Goal: Information Seeking & Learning: Learn about a topic

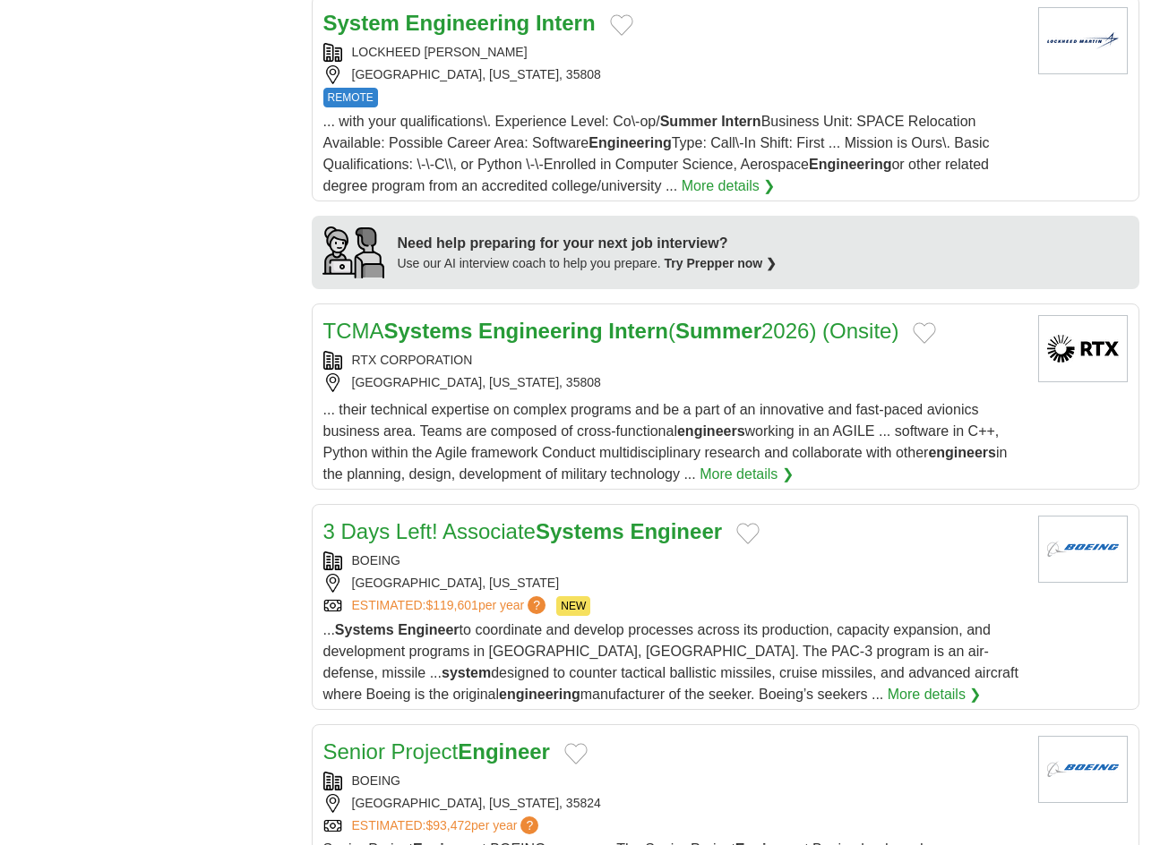
scroll to position [1433, 0]
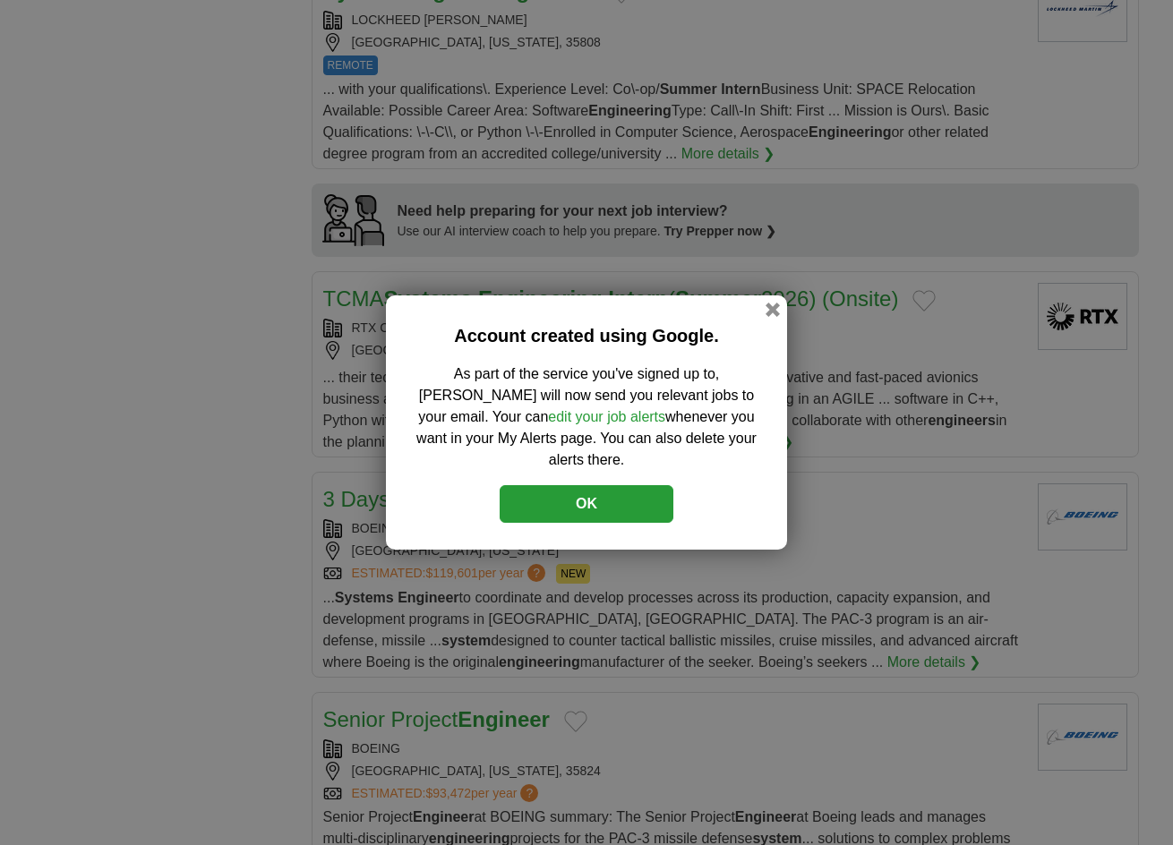
click at [628, 497] on button "OK" at bounding box center [587, 504] width 174 height 38
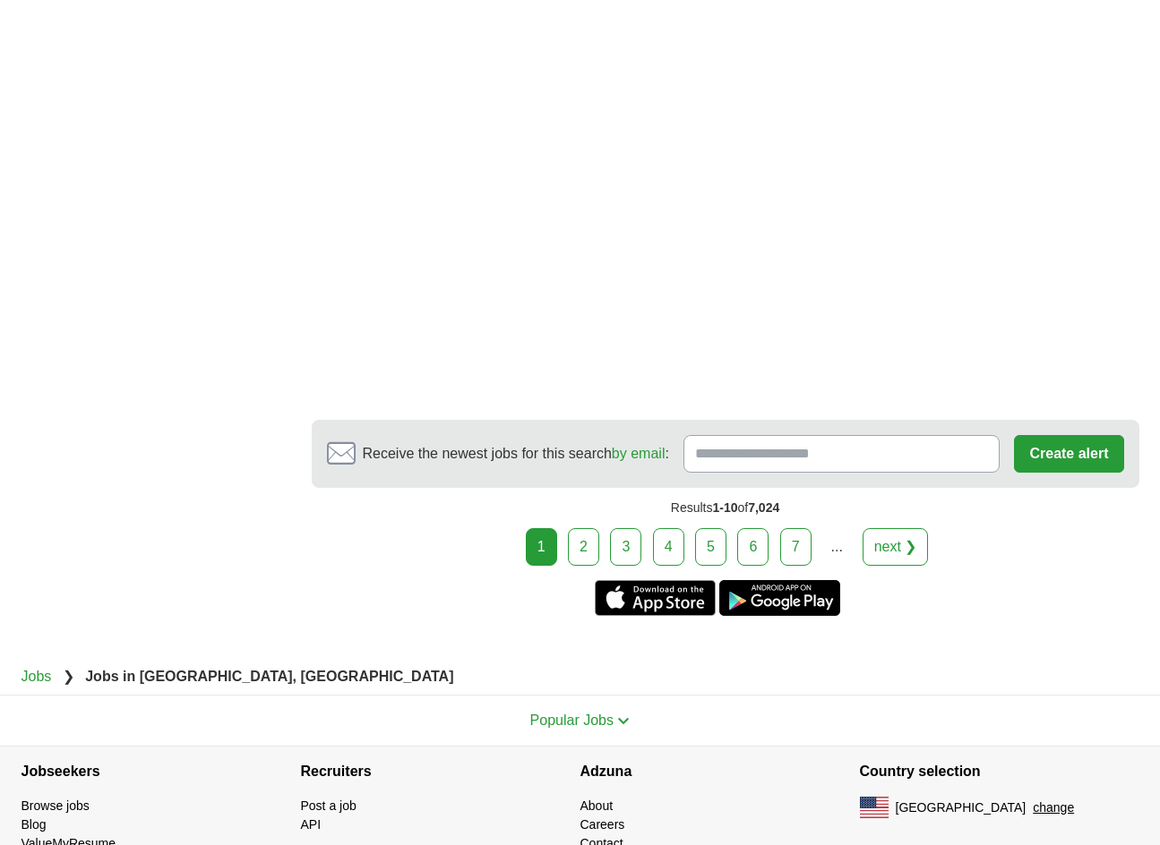
scroll to position [3006, 0]
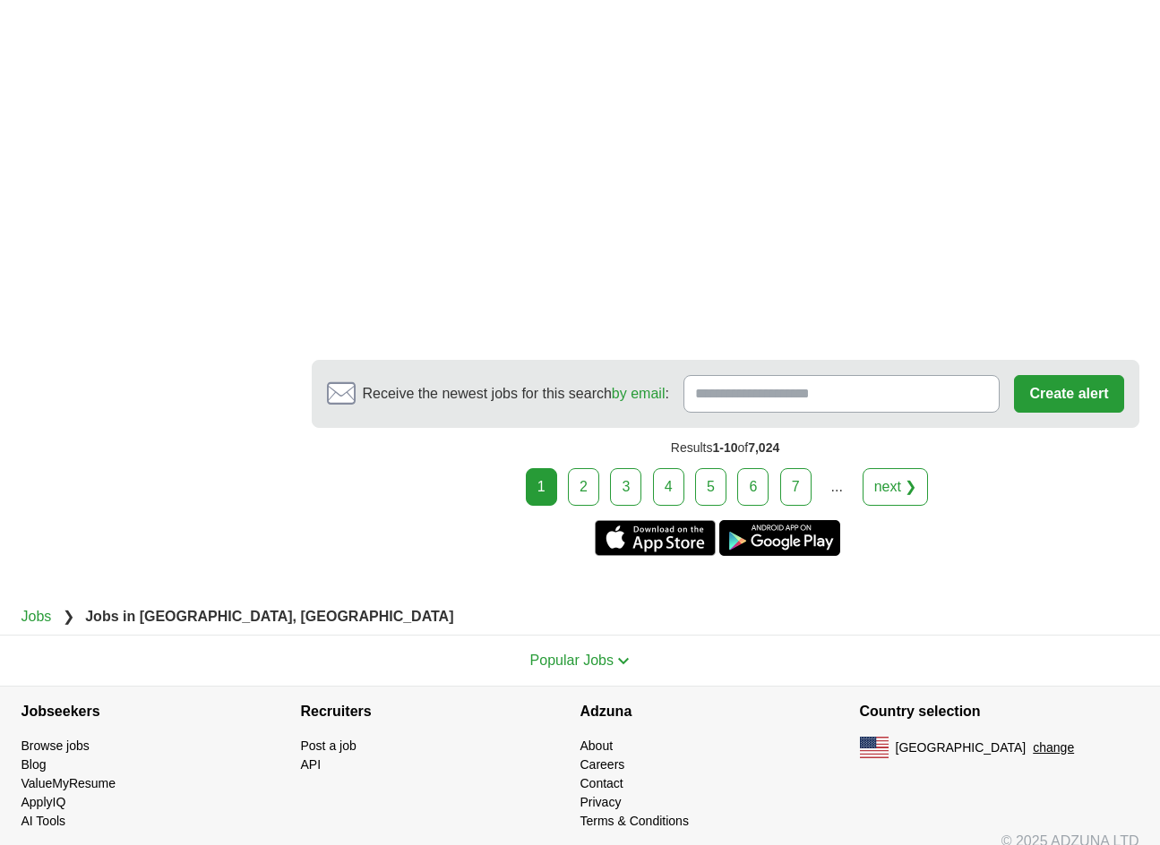
drag, startPoint x: 581, startPoint y: 466, endPoint x: 600, endPoint y: 465, distance: 18.8
click at [582, 468] on link "2" at bounding box center [583, 487] width 31 height 38
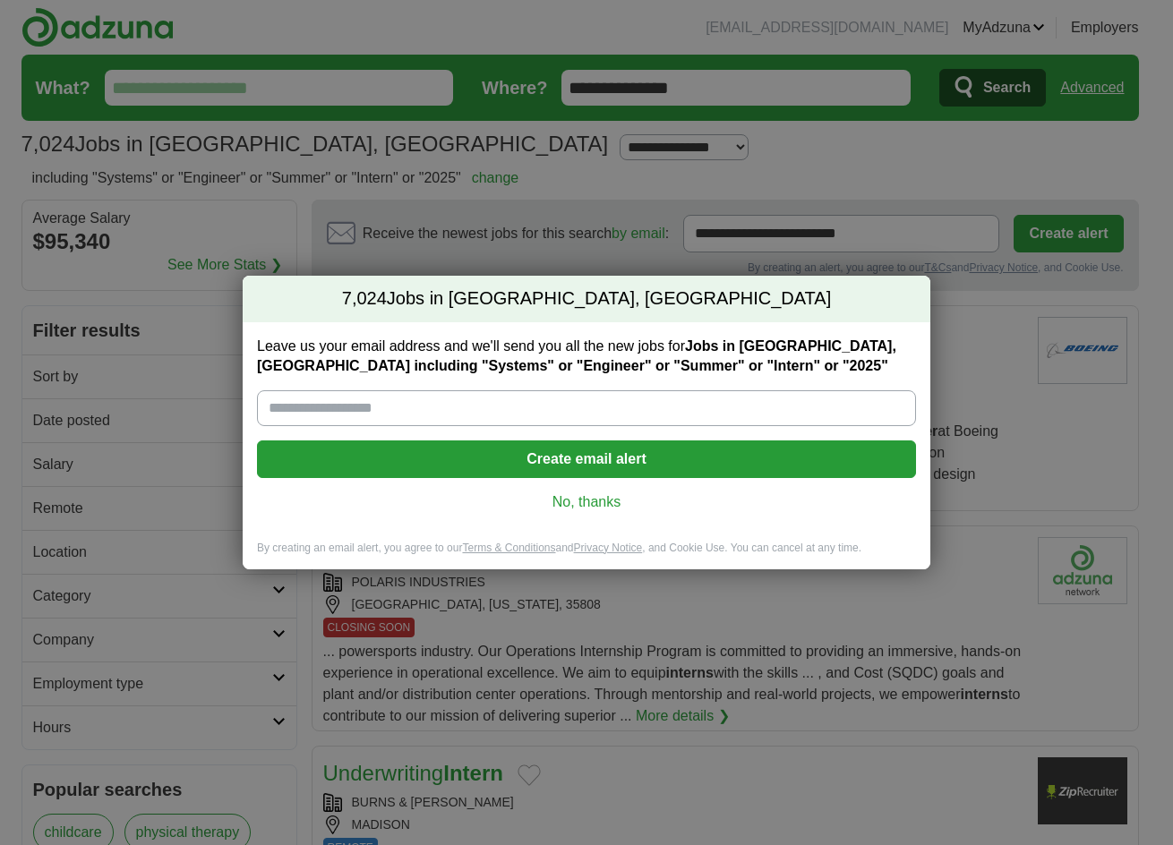
click at [606, 501] on link "No, thanks" at bounding box center [586, 503] width 630 height 20
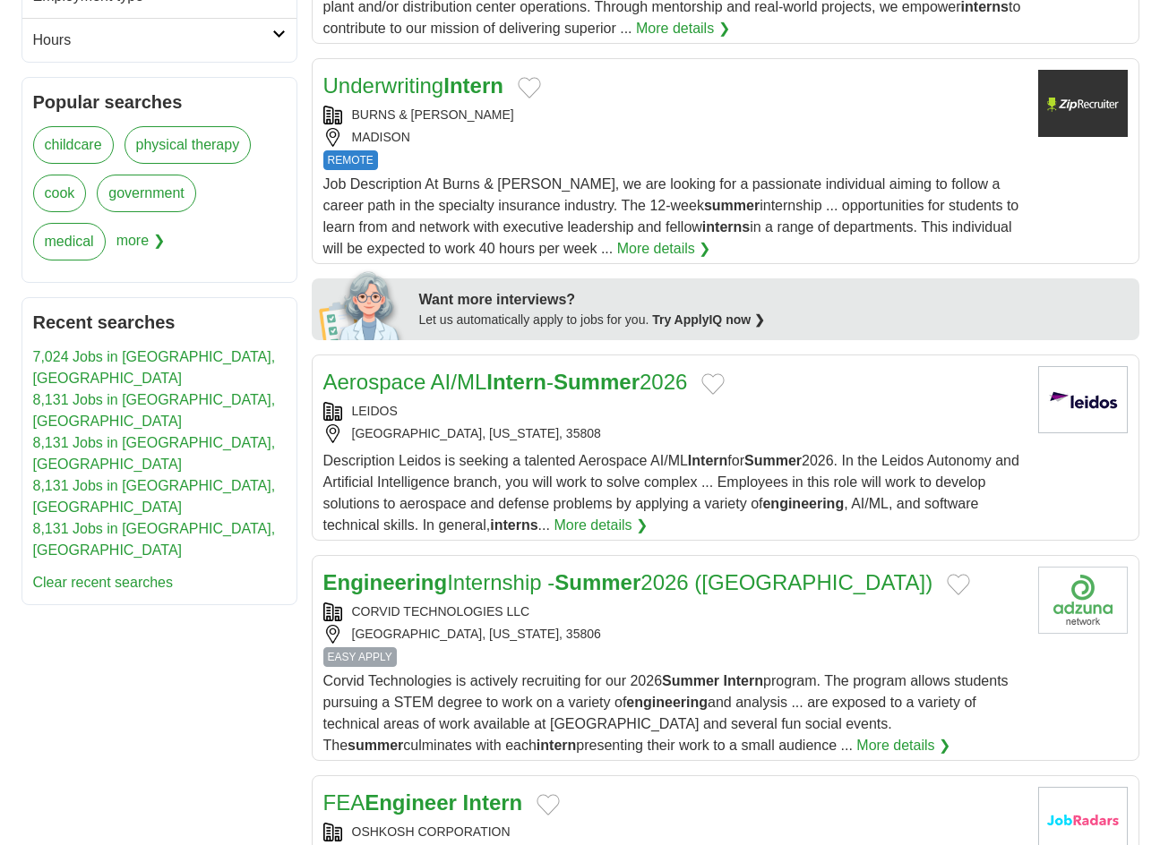
scroll to position [806, 0]
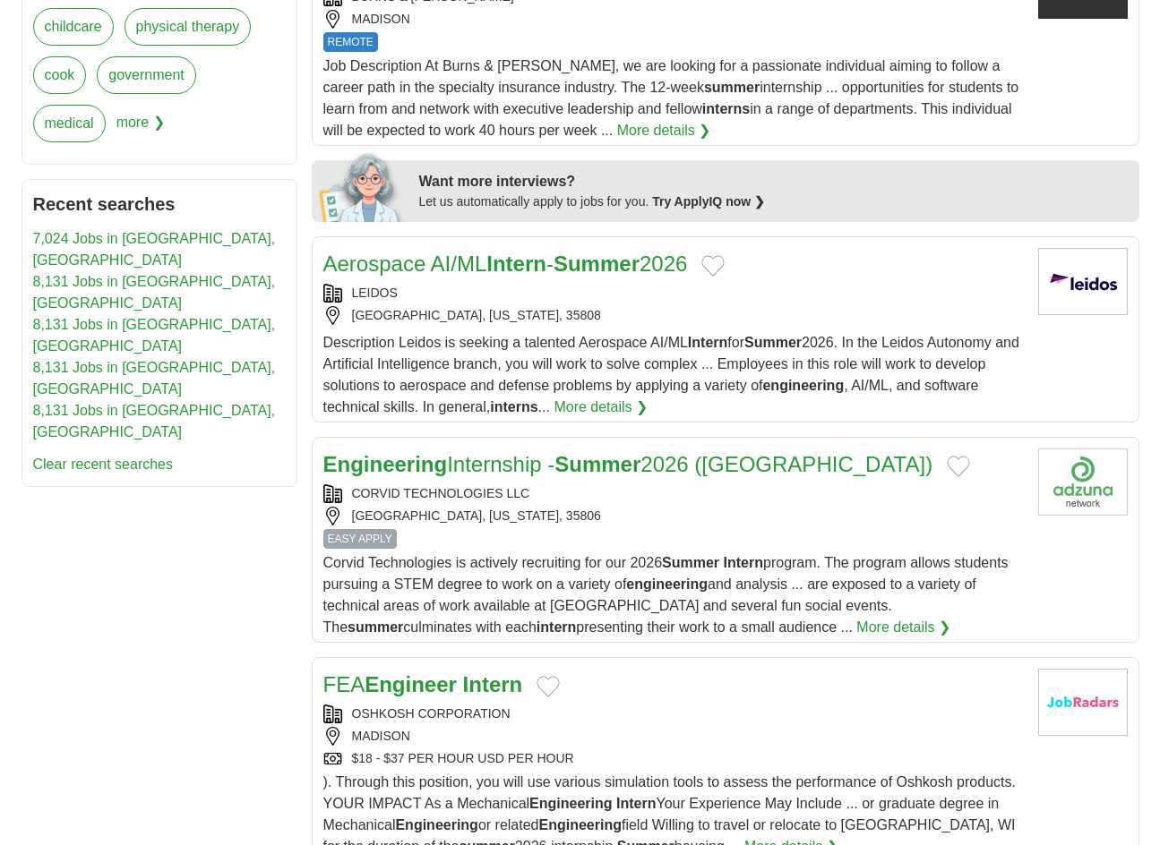
click at [372, 536] on span "EASY APPLY" at bounding box center [359, 539] width 73 height 20
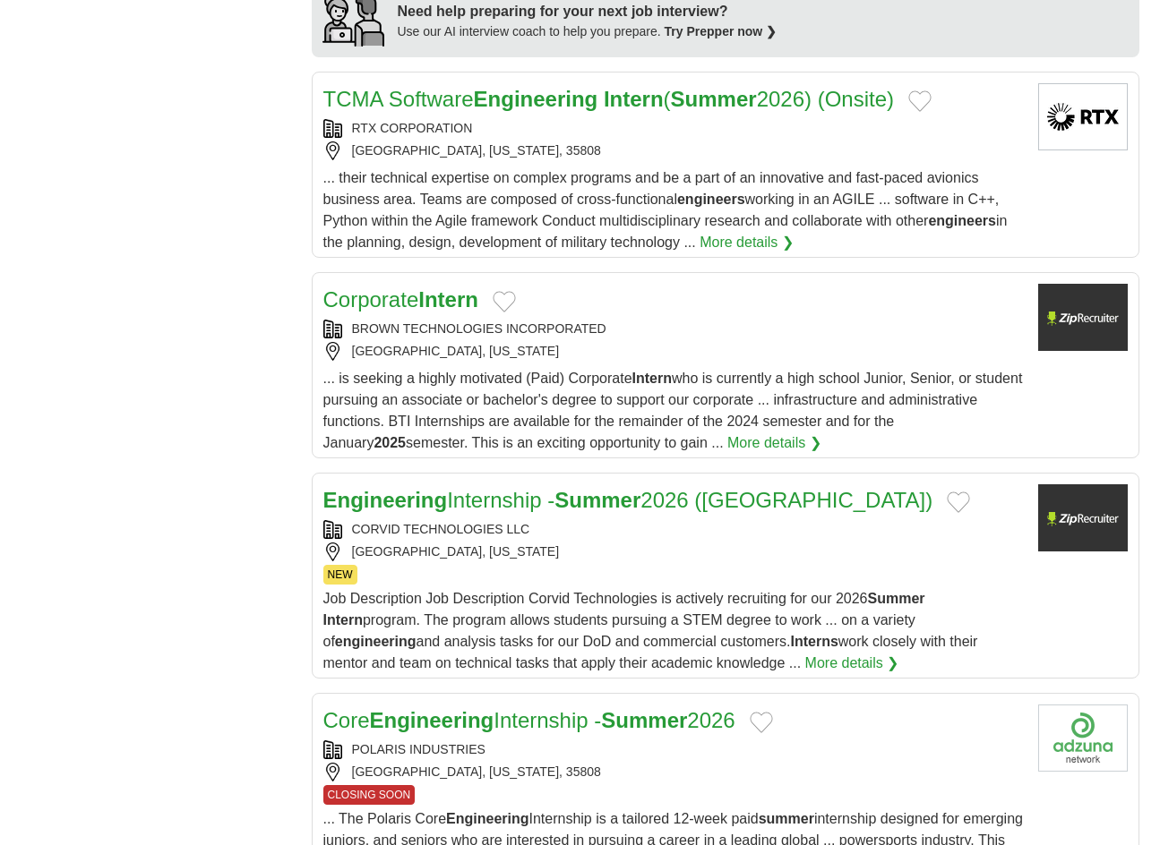
scroll to position [1881, 0]
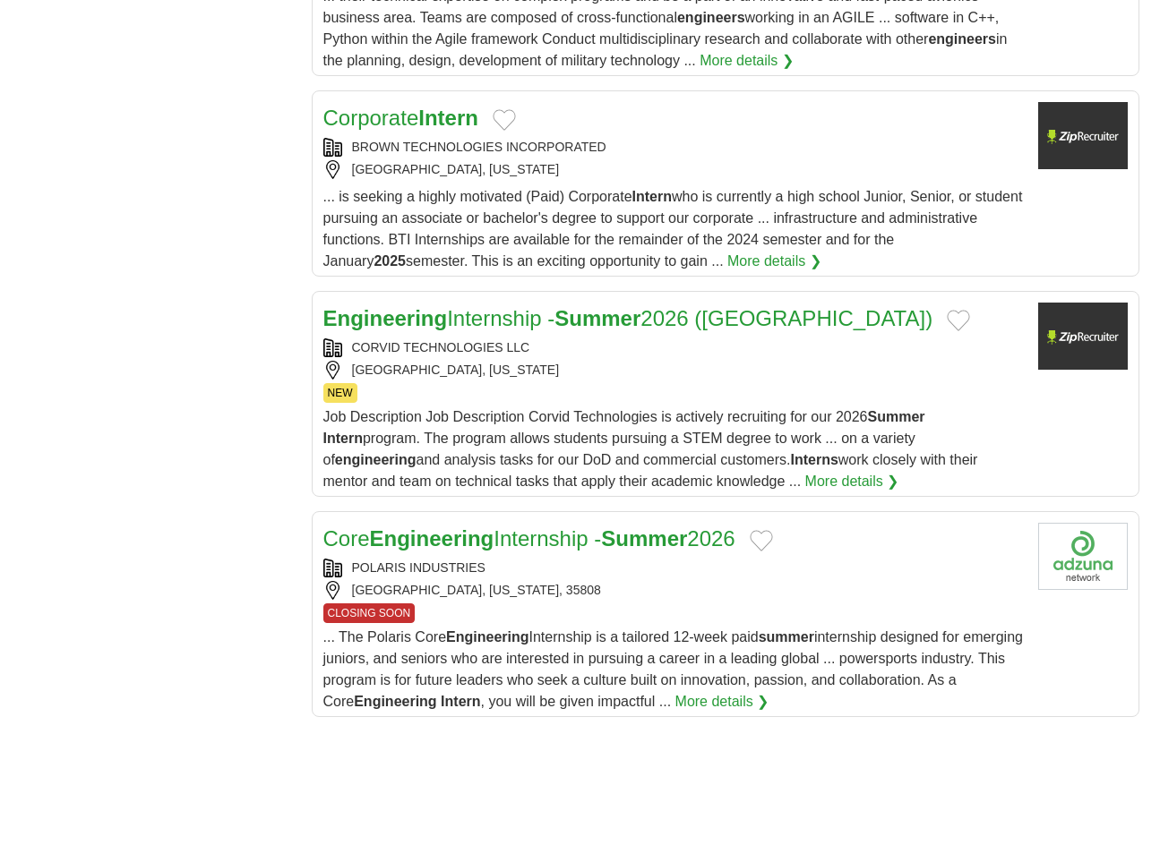
click at [680, 313] on link "Engineering Internship - Summer 2026 (Huntsville)" at bounding box center [628, 318] width 610 height 24
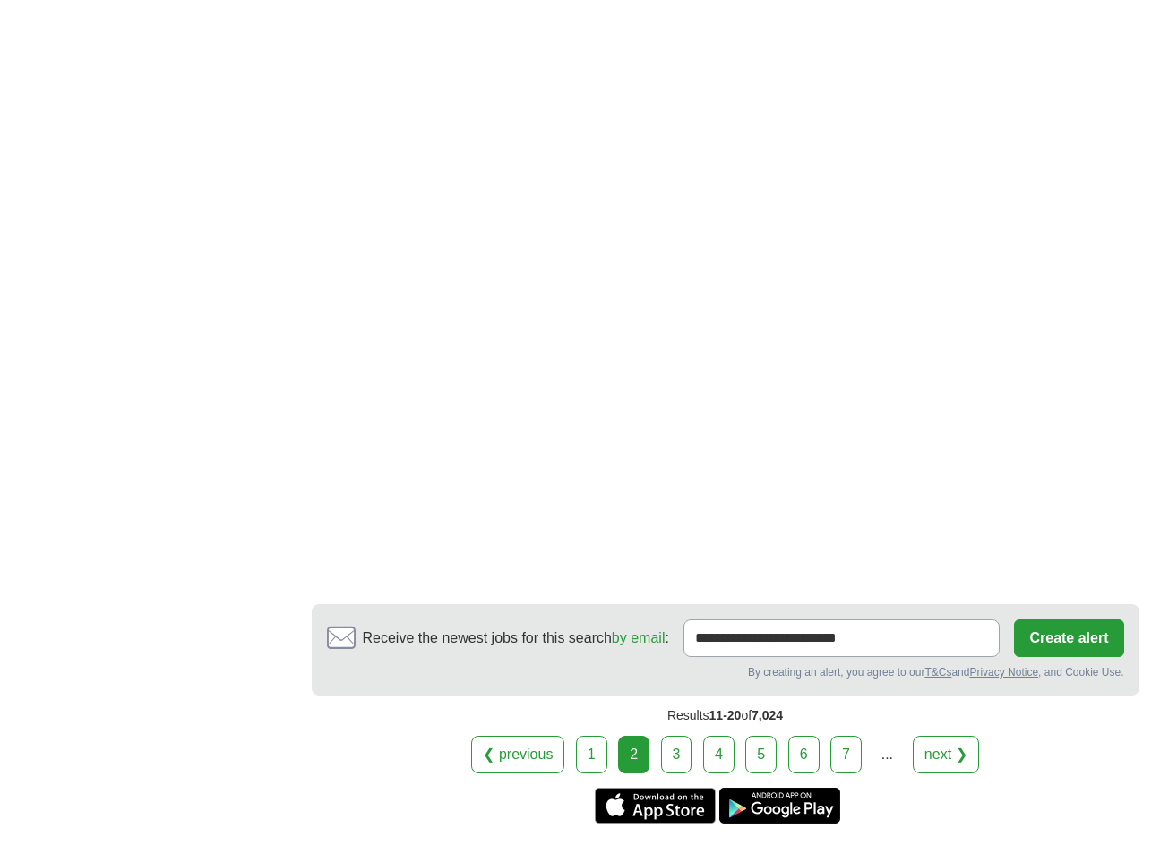
scroll to position [3172, 0]
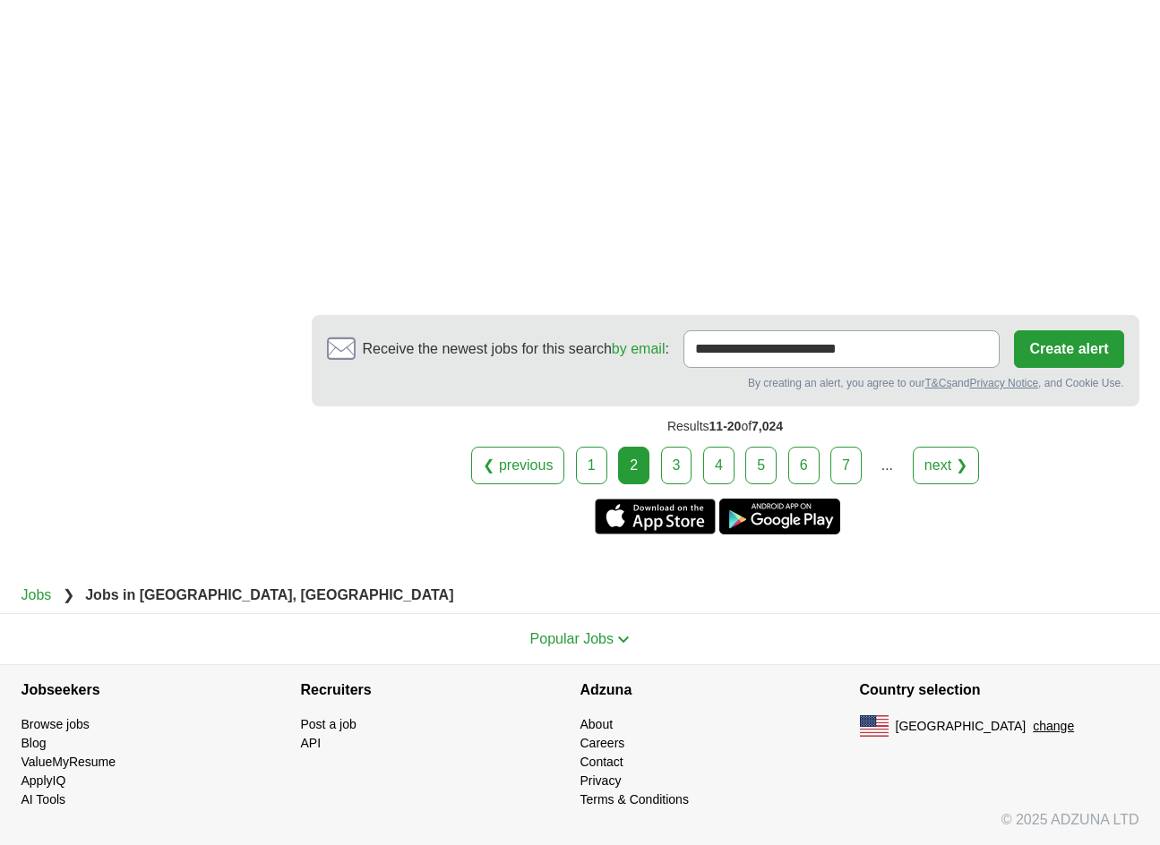
click at [681, 468] on link "3" at bounding box center [676, 466] width 31 height 38
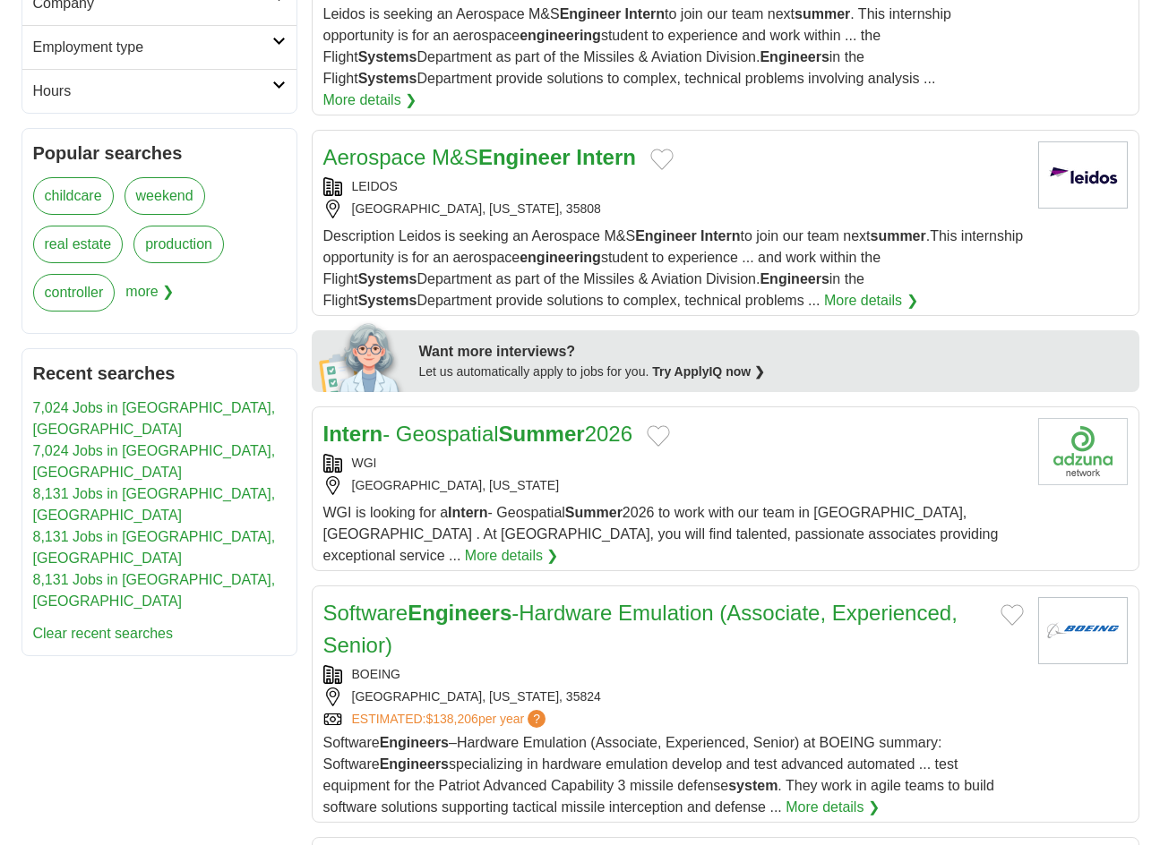
scroll to position [1075, 0]
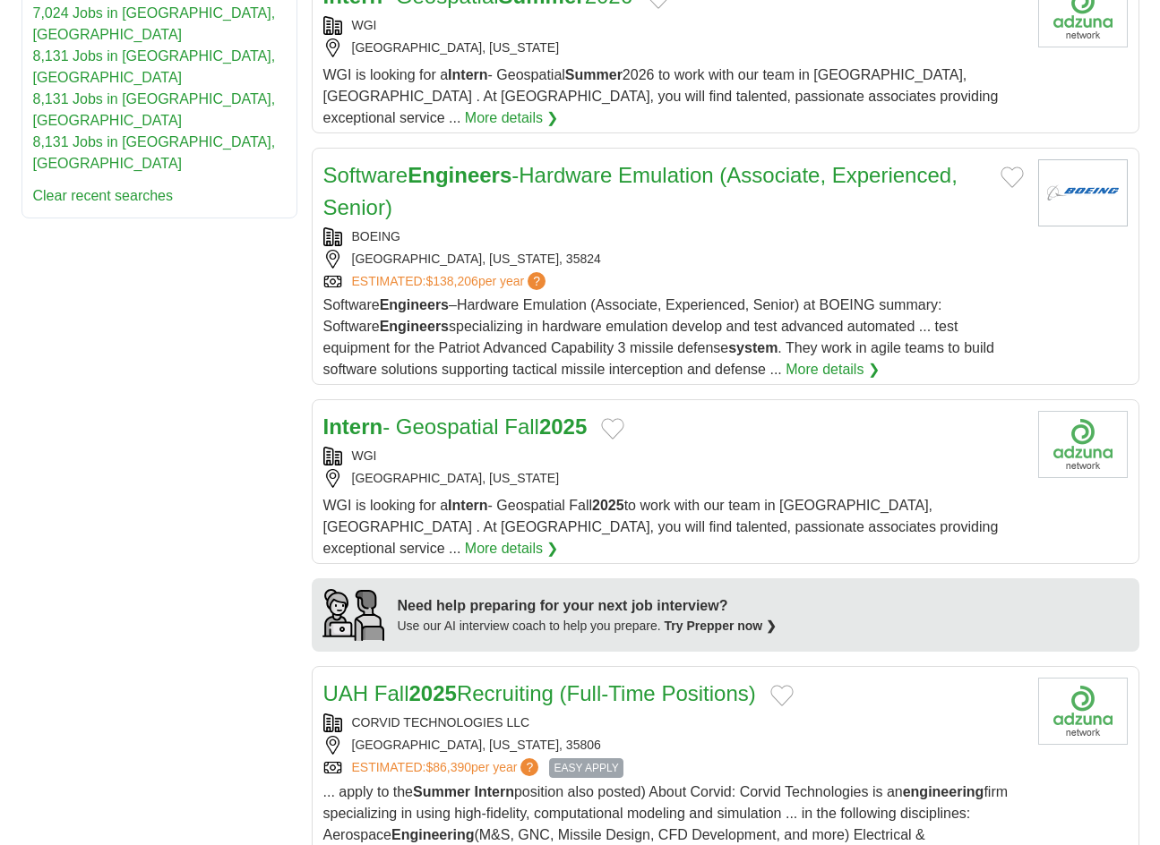
click at [694, 681] on link "UAH Fall 2025 Recruiting (Full-Time Positions)" at bounding box center [539, 693] width 433 height 24
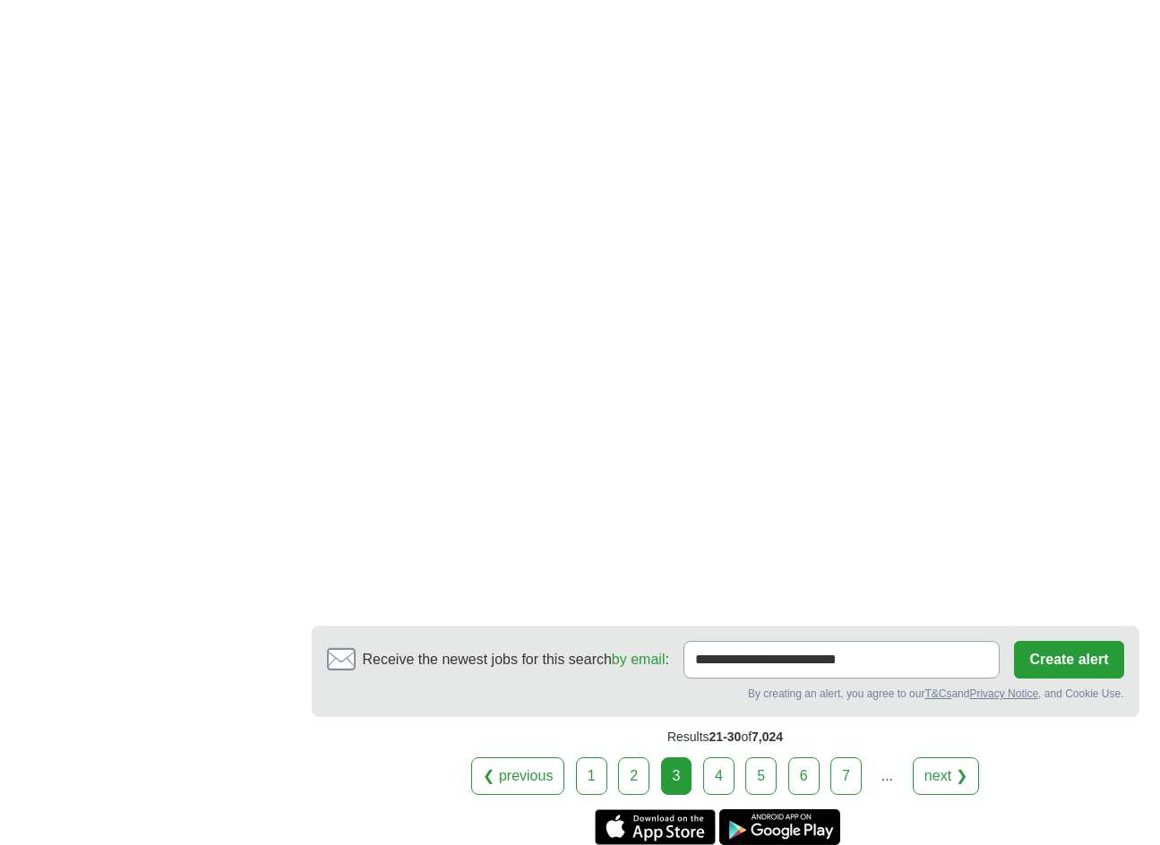
scroll to position [3224, 0]
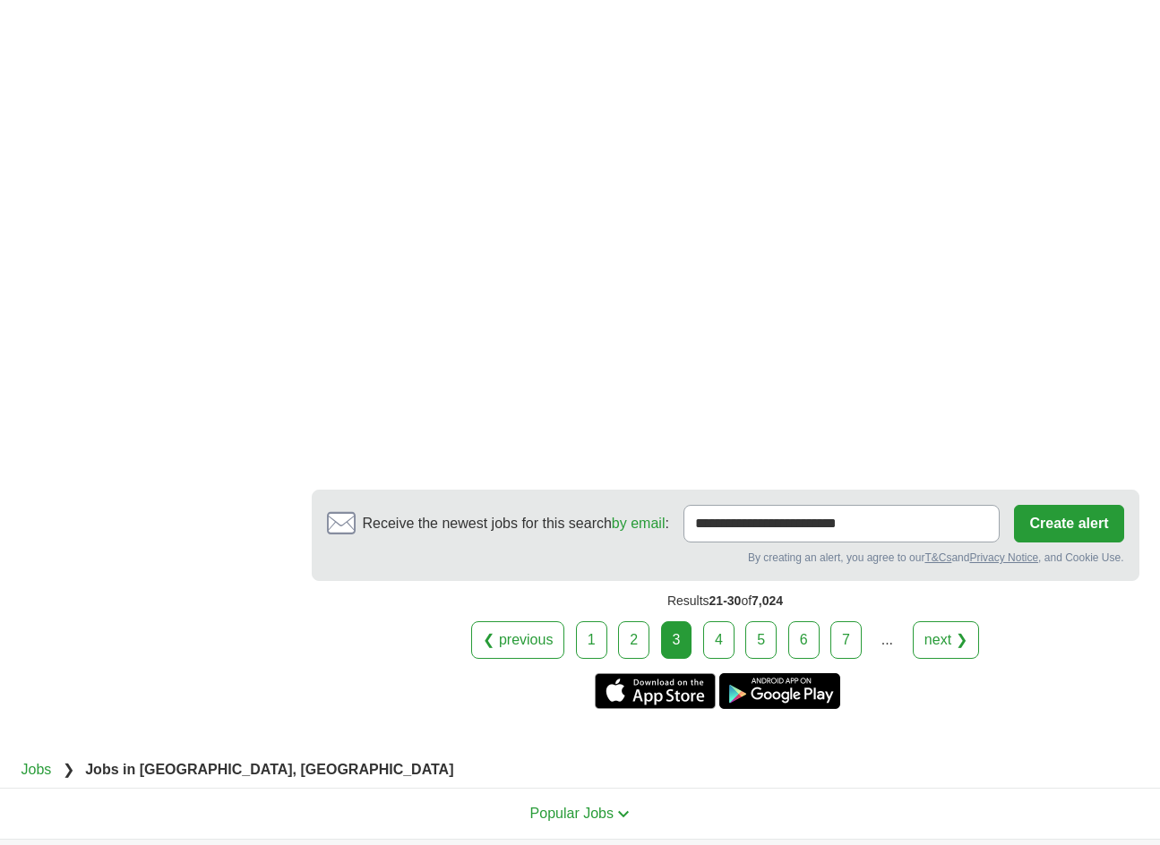
click at [722, 621] on link "4" at bounding box center [718, 640] width 31 height 38
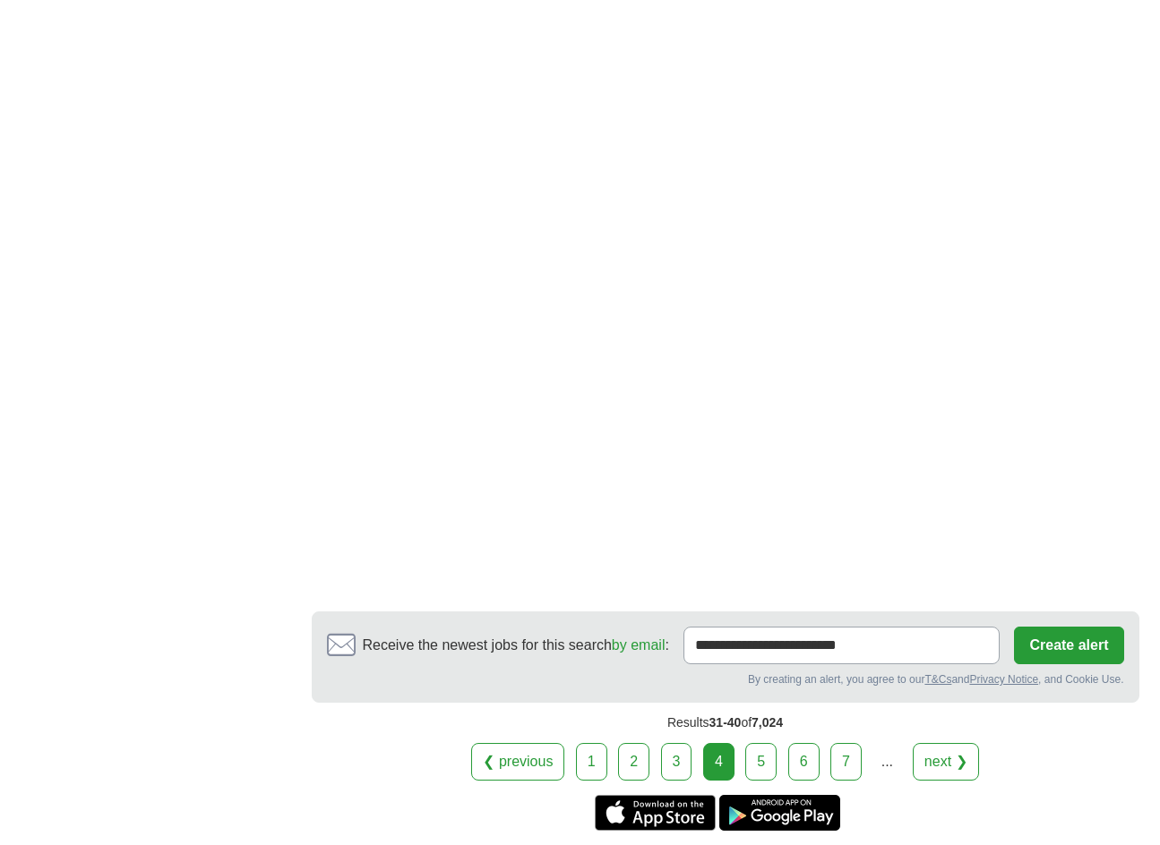
scroll to position [3224, 0]
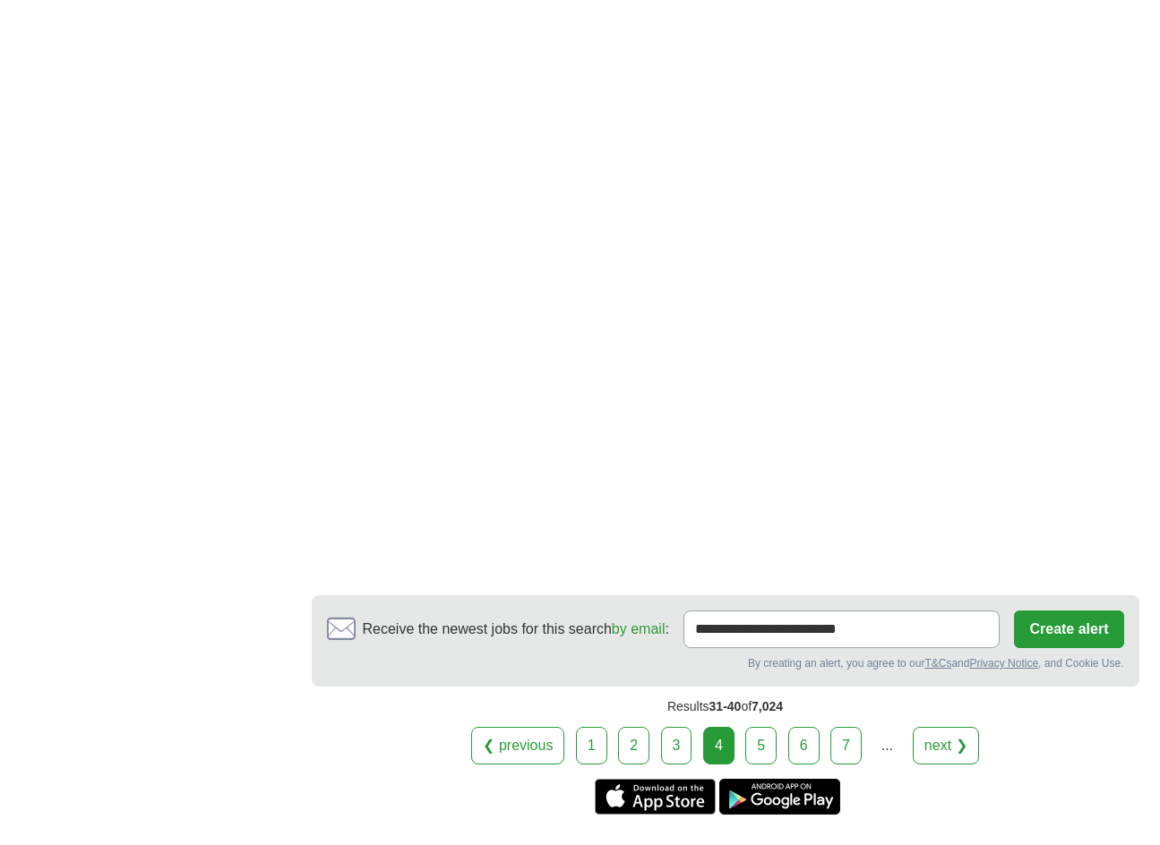
click at [764, 727] on link "5" at bounding box center [760, 746] width 31 height 38
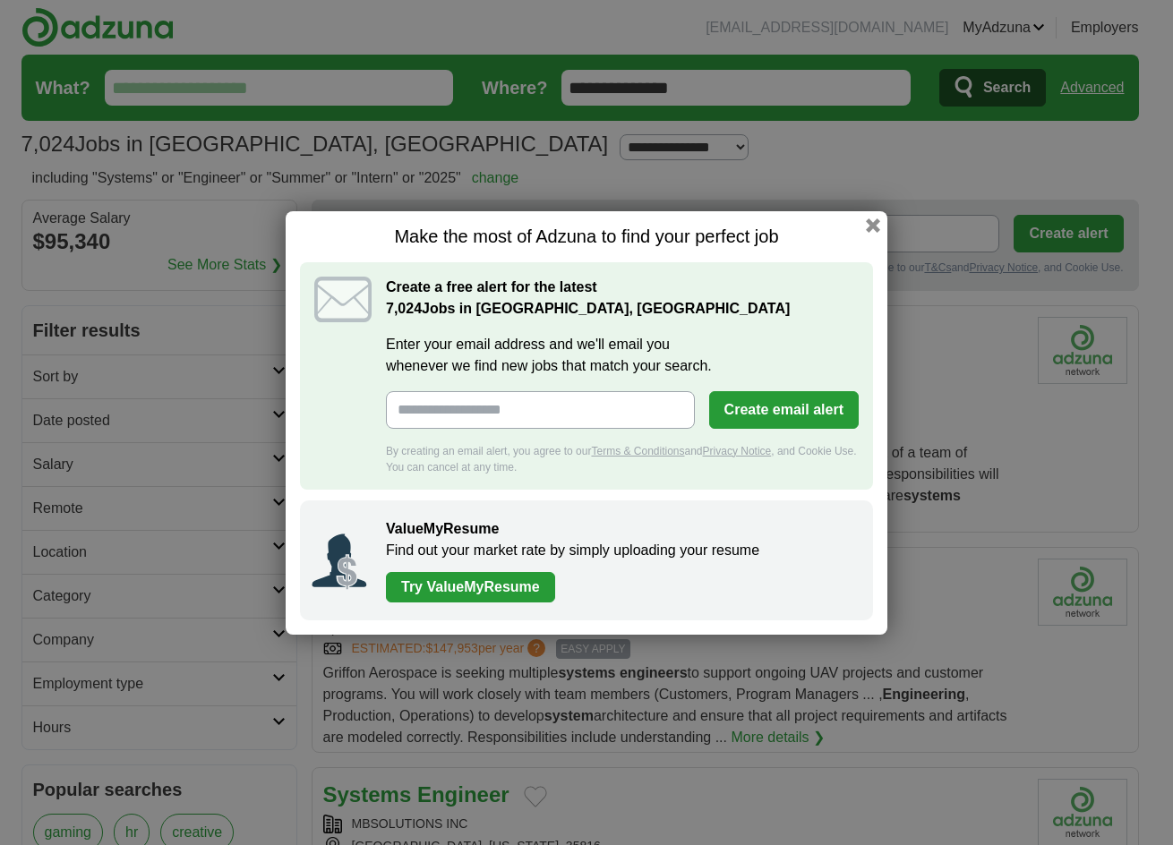
click at [876, 224] on button "button" at bounding box center [873, 225] width 14 height 14
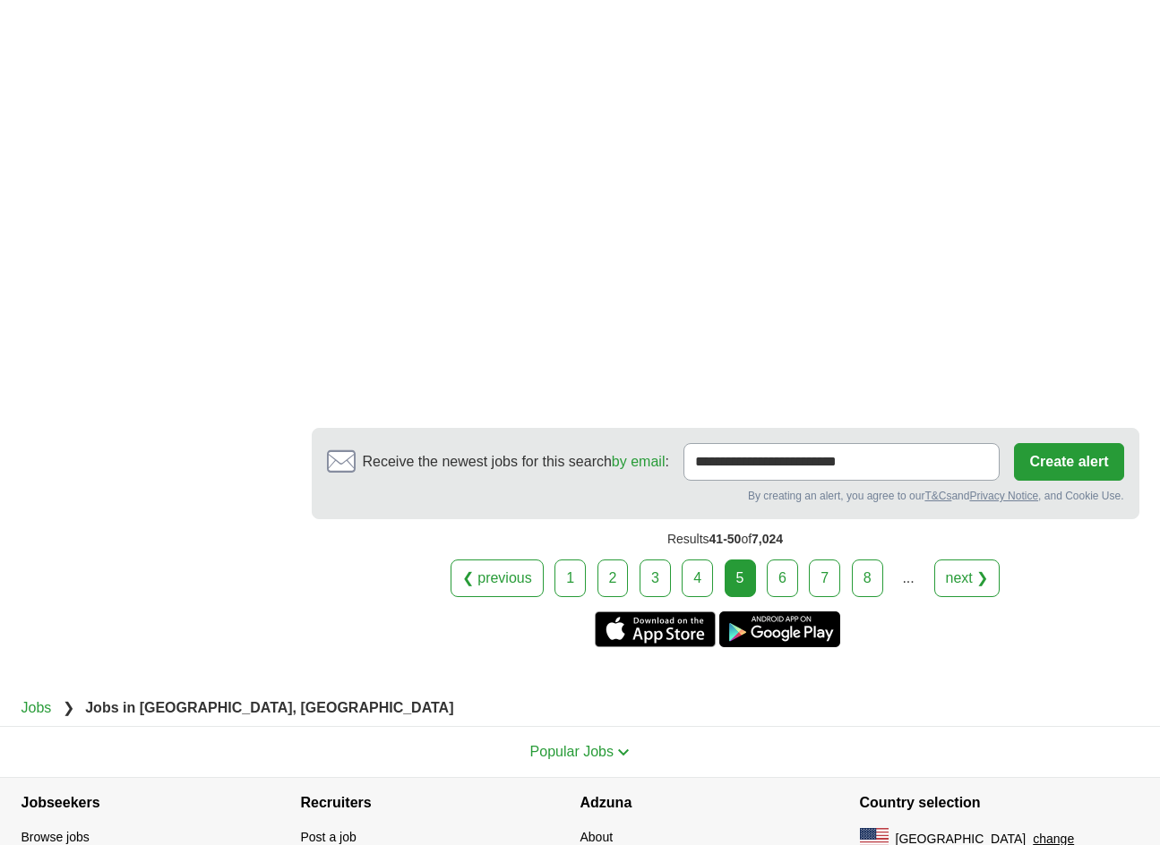
scroll to position [2955, 0]
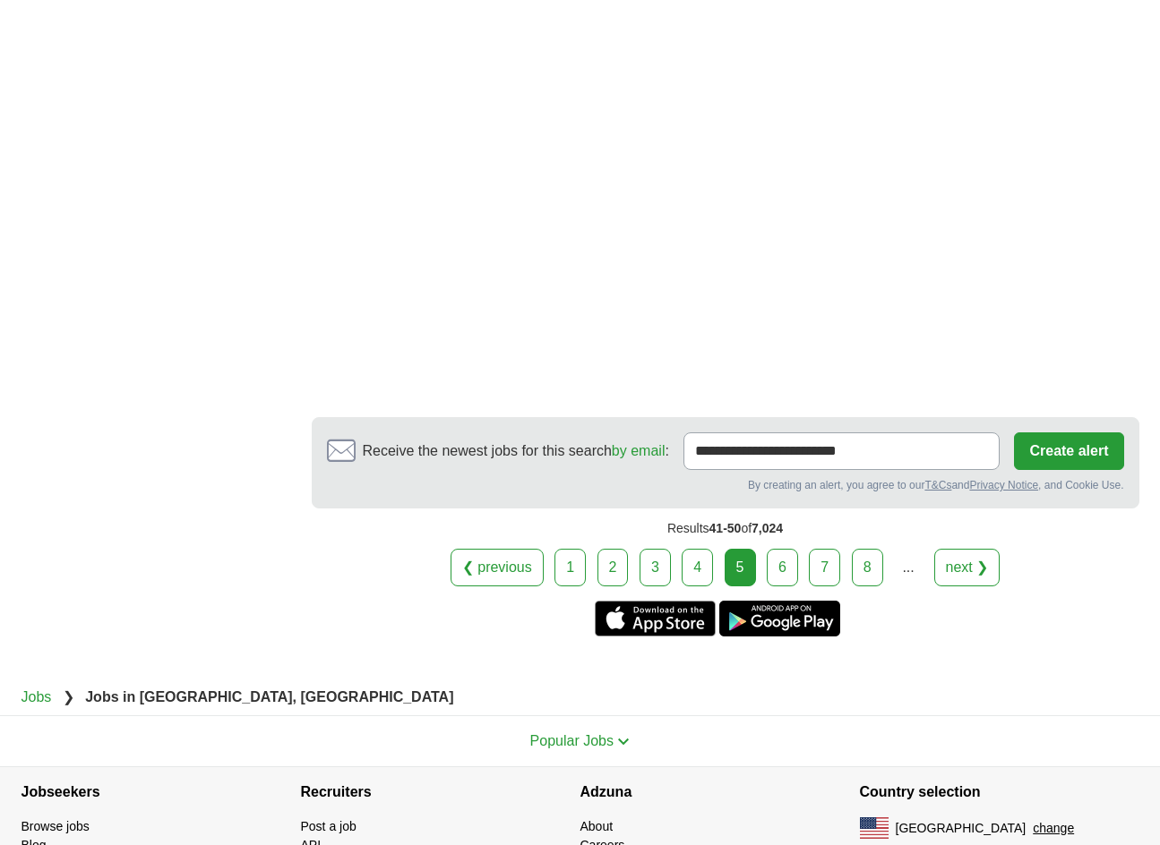
click at [783, 549] on link "6" at bounding box center [782, 568] width 31 height 38
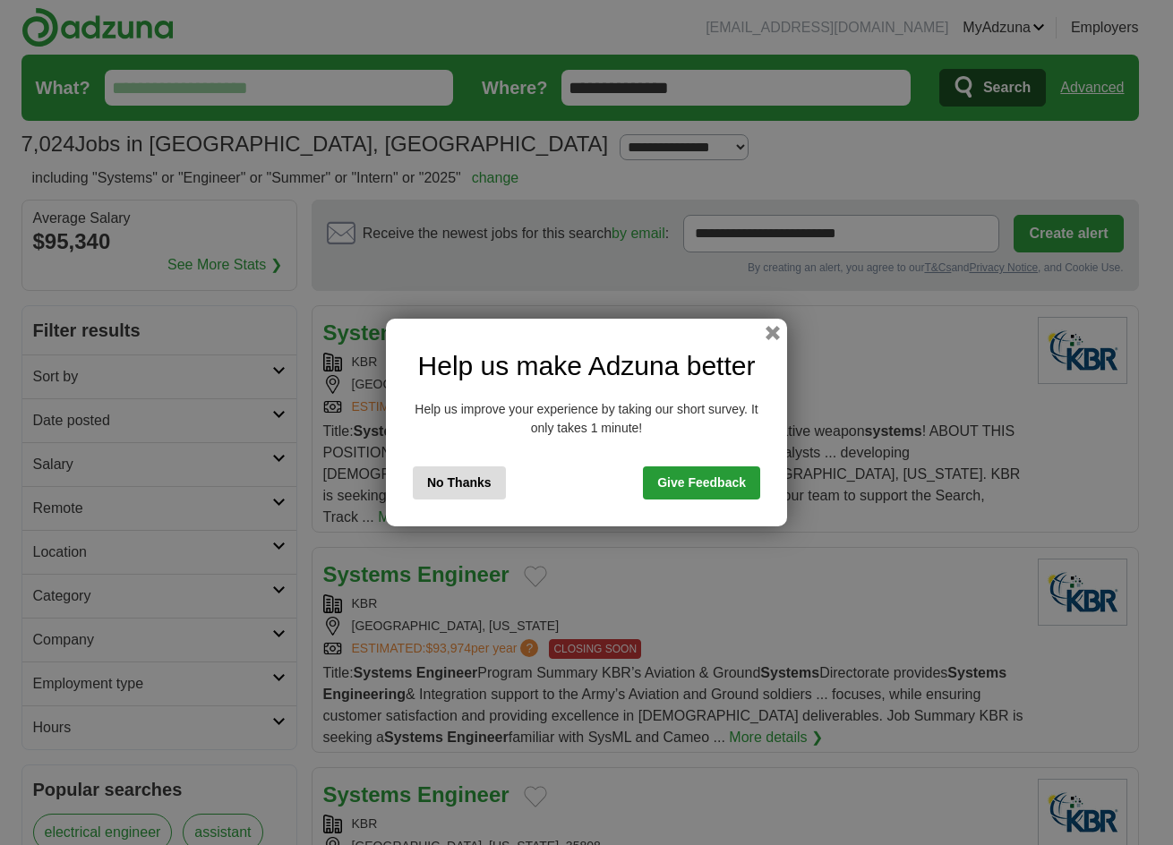
click at [477, 479] on button "No Thanks" at bounding box center [459, 483] width 93 height 33
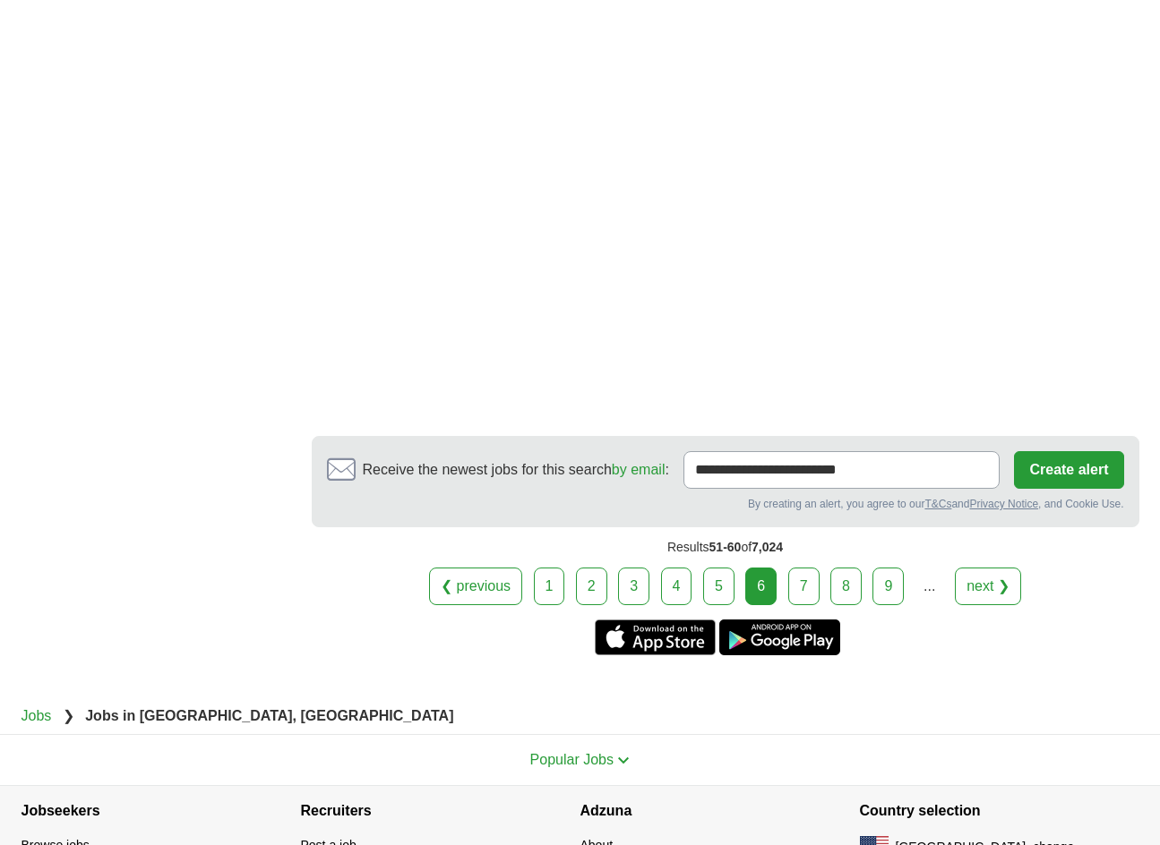
scroll to position [3380, 0]
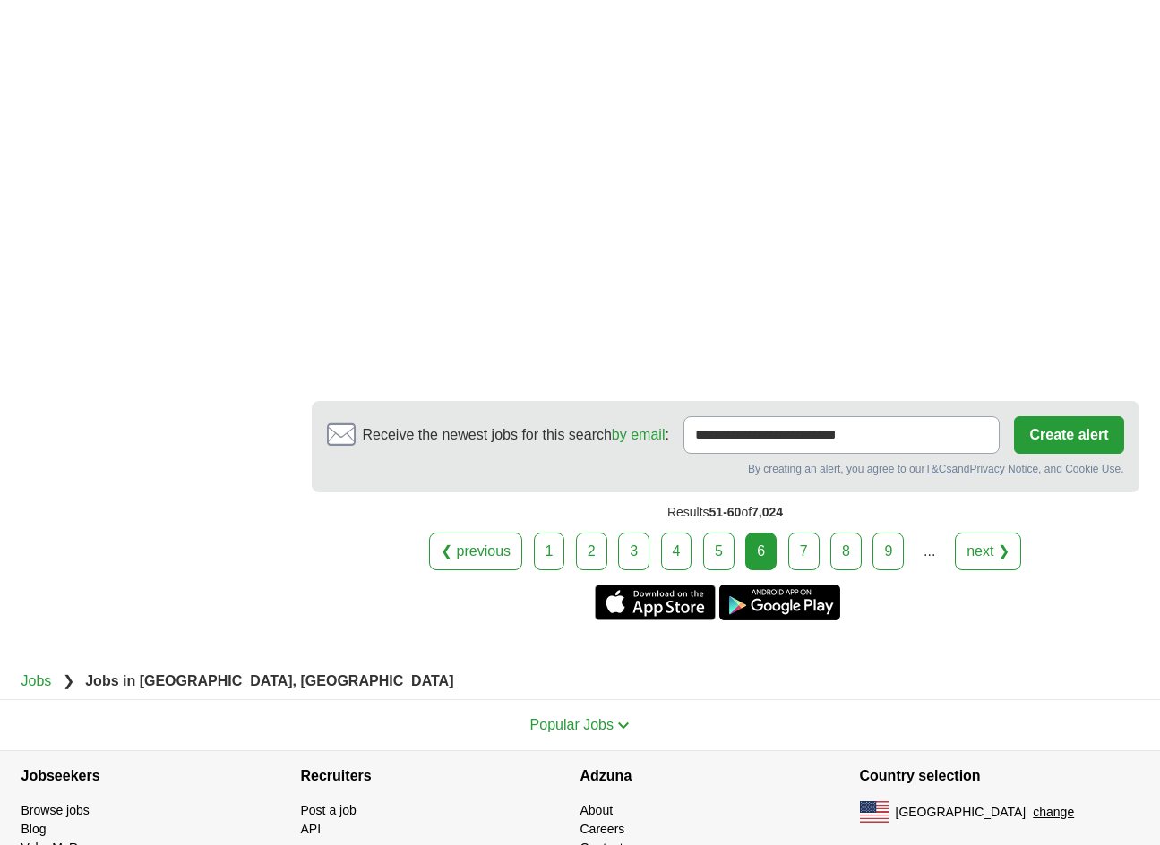
click at [810, 533] on link "7" at bounding box center [803, 552] width 31 height 38
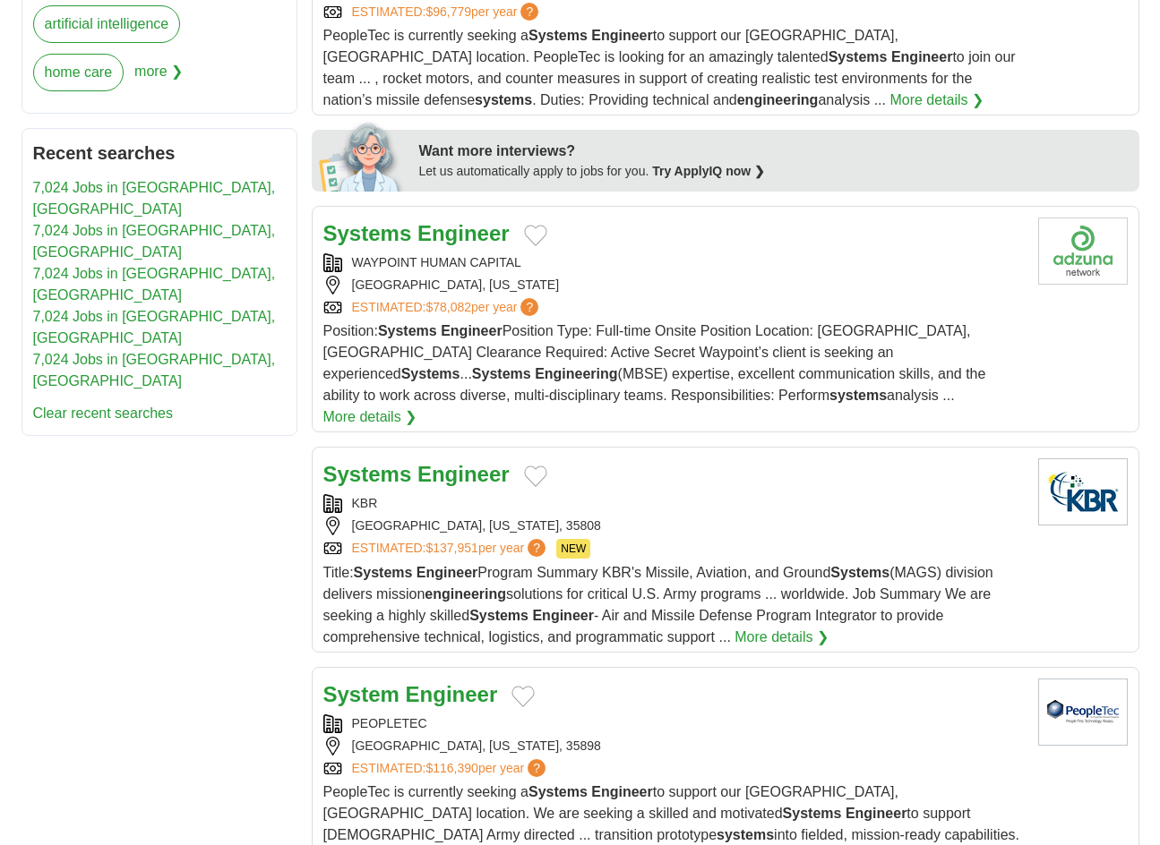
scroll to position [1343, 0]
